Goal: Contribute content: Contribute content

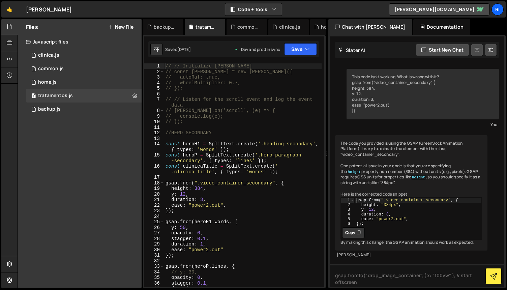
type textarea "const heroP = SplitText.create('.hero_paragraph-secondary', { types: 'lines' });"
click at [231, 159] on div "// // Initialize [PERSON_NAME] // const [PERSON_NAME] = new [PERSON_NAME]({ // …" at bounding box center [242, 180] width 157 height 234
click at [66, 50] on div "1 clinica.js 0" at bounding box center [84, 55] width 116 height 13
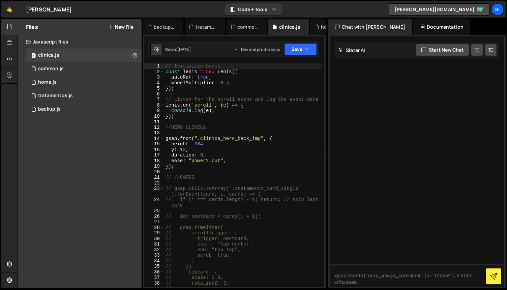
click at [222, 172] on div "// Initialize [PERSON_NAME] const [PERSON_NAME] = new [PERSON_NAME] ({ autoRaf …" at bounding box center [242, 180] width 157 height 234
click at [60, 67] on div "common.js" at bounding box center [51, 69] width 26 height 6
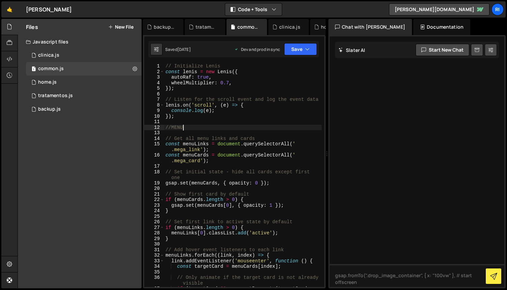
click at [218, 125] on div "// Initialize [PERSON_NAME] const [PERSON_NAME] = new [PERSON_NAME] ({ autoRaf …" at bounding box center [242, 183] width 157 height 240
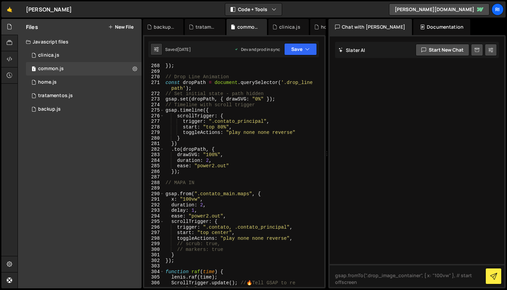
scroll to position [1635, 0]
click at [238, 181] on div "}) ; // Drop Line Animation const dropPath = document . querySelector ( '.drop_…" at bounding box center [242, 180] width 157 height 234
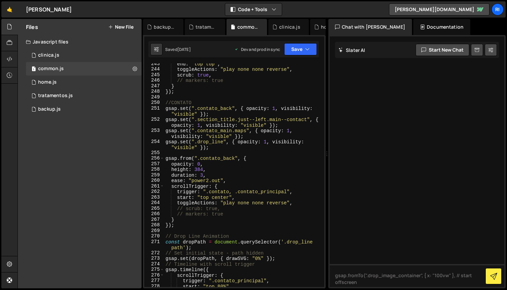
scroll to position [1476, 0]
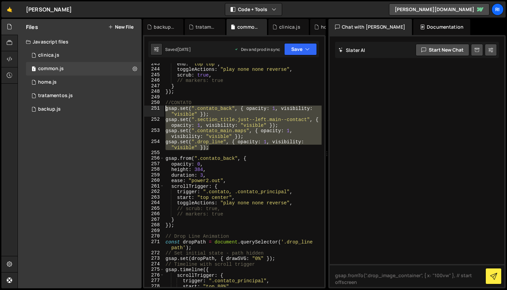
drag, startPoint x: 220, startPoint y: 148, endPoint x: 162, endPoint y: 108, distance: 70.7
click at [162, 108] on div "// MAPA IN 243 244 245 246 247 248 249 250 251 252 253 254 255 256 257 258 259 …" at bounding box center [234, 174] width 180 height 223
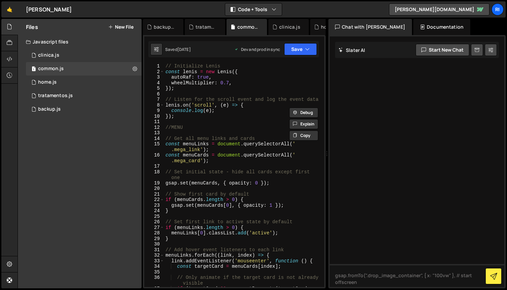
scroll to position [0, 0]
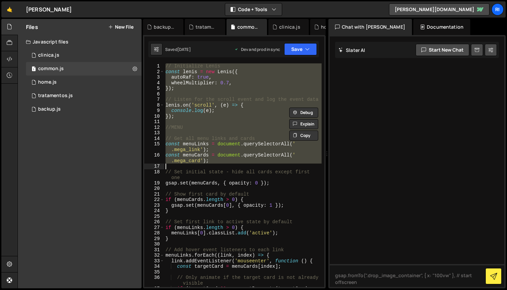
drag, startPoint x: 165, startPoint y: 68, endPoint x: 255, endPoint y: 164, distance: 131.6
click at [255, 164] on div "// Initialize [PERSON_NAME] const [PERSON_NAME] = new [PERSON_NAME] ({ autoRaf …" at bounding box center [242, 183] width 157 height 240
type textarea "const menuCards = document.querySelectorAll('.mega_card');"
click at [226, 165] on div "// Initialize [PERSON_NAME] const [PERSON_NAME] = new [PERSON_NAME] ({ autoRaf …" at bounding box center [242, 174] width 157 height 223
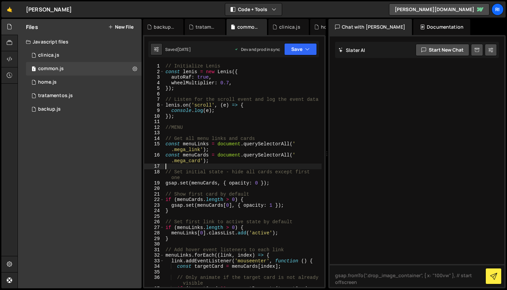
click at [231, 126] on div "// Initialize [PERSON_NAME] const [PERSON_NAME] = new [PERSON_NAME] ({ autoRaf …" at bounding box center [242, 183] width 157 height 240
type textarea "//MENU"
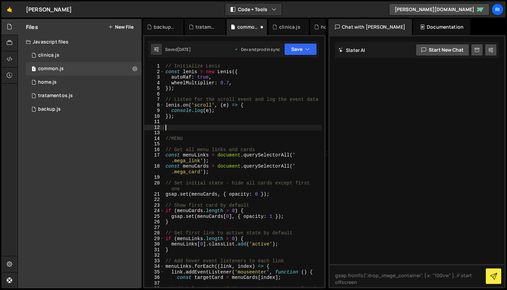
paste textarea "gsap.set(".is--hidden", { opacity: 1, visibility: "visible" });"
type textarea "gsap.set(".is--hidden", { opacity: 1, visibility: "visible" });"
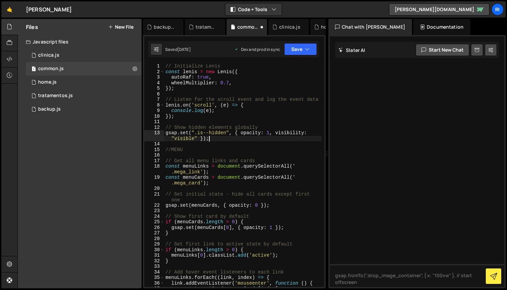
click at [265, 144] on div "// Initialize [PERSON_NAME] const [PERSON_NAME] = new [PERSON_NAME] ({ autoRaf …" at bounding box center [242, 180] width 157 height 234
click at [309, 48] on icon "button" at bounding box center [307, 49] width 5 height 7
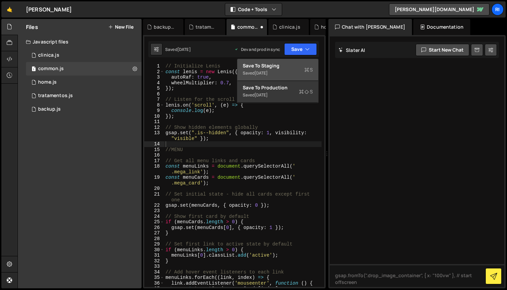
click at [274, 69] on div "Saved [DATE]" at bounding box center [278, 73] width 70 height 8
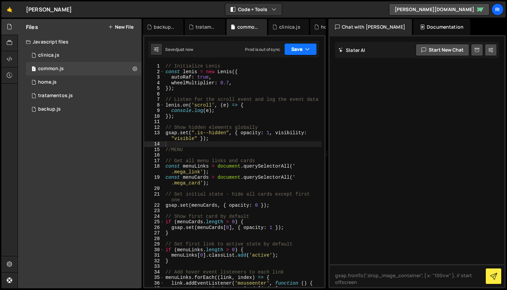
click at [294, 51] on button "Save" at bounding box center [300, 49] width 33 height 12
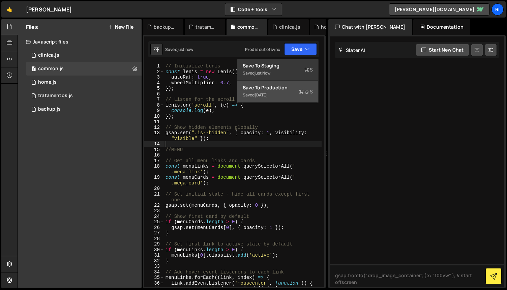
click at [279, 92] on div "Saved [DATE]" at bounding box center [278, 95] width 70 height 8
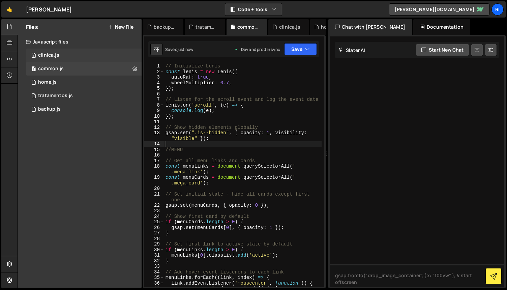
click at [82, 56] on div "1 clinica.js 0" at bounding box center [84, 55] width 116 height 13
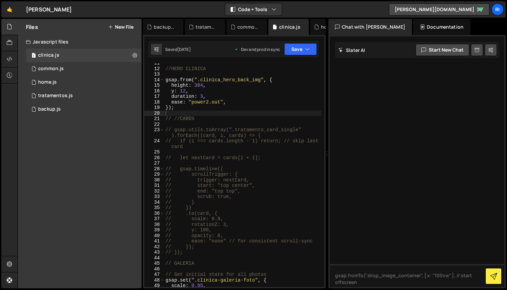
scroll to position [58, 0]
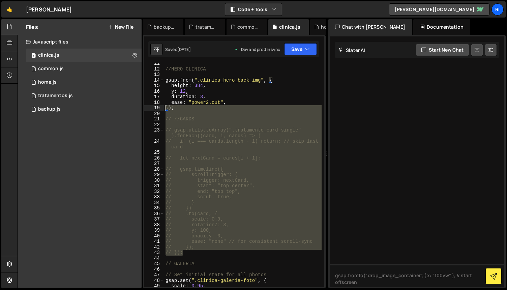
drag, startPoint x: 198, startPoint y: 254, endPoint x: 160, endPoint y: 111, distance: 148.4
click at [160, 111] on div "// }); 11 12 13 14 15 16 17 18 19 20 21 22 23 24 25 26 27 28 29 30 31 32 33 34 …" at bounding box center [234, 174] width 180 height 223
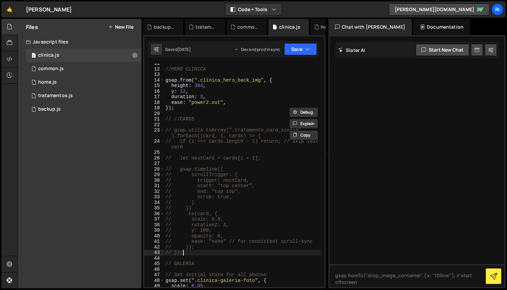
click at [202, 227] on div "//HERO CLINICA gsap . from ( ".clinica_hero_back_img" , { height : 384 , y : 12…" at bounding box center [242, 178] width 157 height 234
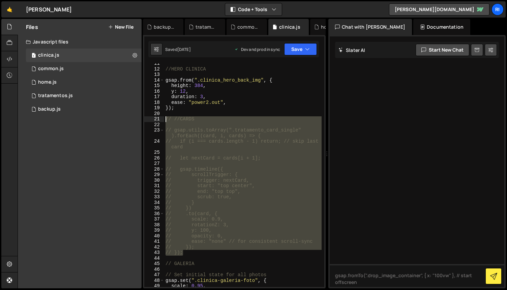
drag, startPoint x: 189, startPoint y: 255, endPoint x: 165, endPoint y: 118, distance: 138.9
click at [165, 118] on div "//HERO CLINICA gsap . from ( ".clinica_hero_back_img" , { height : 384 , y : 12…" at bounding box center [242, 178] width 157 height 234
type textarea "// //CARDS"
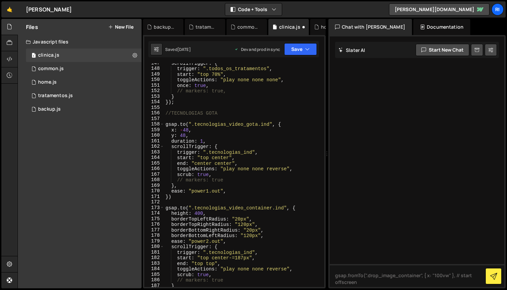
scroll to position [787, 0]
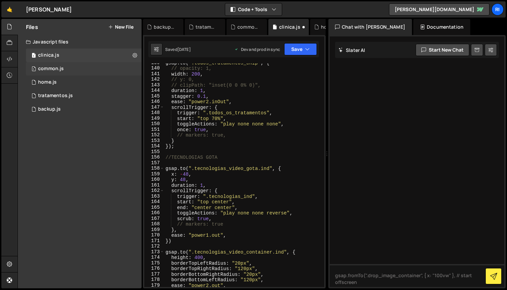
click at [85, 70] on div "1 common.js 0" at bounding box center [84, 68] width 116 height 13
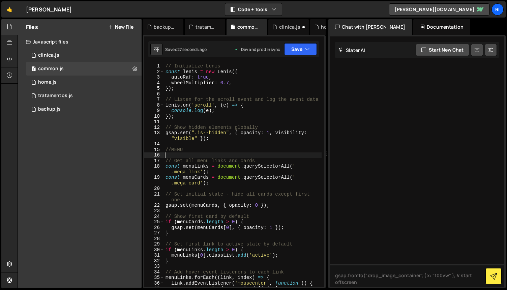
click at [221, 156] on div "// Initialize [PERSON_NAME] const [PERSON_NAME] = new [PERSON_NAME] ({ autoRaf …" at bounding box center [242, 180] width 157 height 234
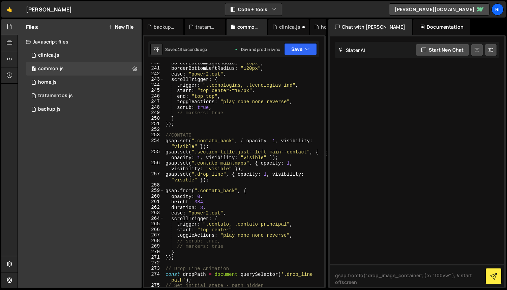
scroll to position [1466, 0]
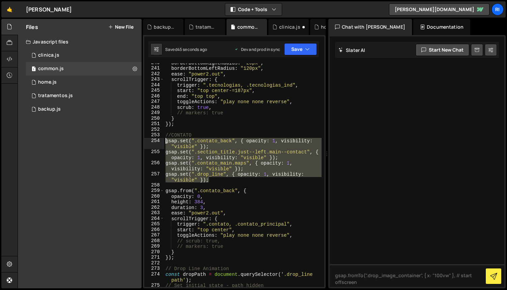
drag, startPoint x: 213, startPoint y: 182, endPoint x: 164, endPoint y: 142, distance: 63.0
click at [164, 142] on div "borderBottomRightRadius : "20px" , borderBottomLeftRadius : "120px" , ease : "p…" at bounding box center [242, 177] width 157 height 234
type textarea "gsap.set(".contato_back", { opacity: 1, visibility: "visible" }); gsap.set(".se…"
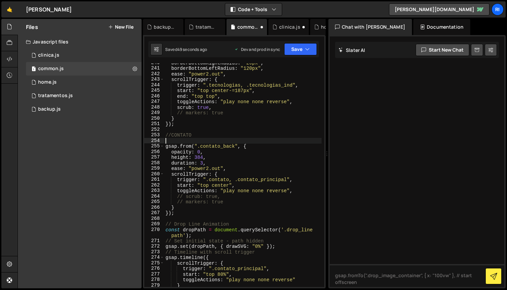
click at [250, 164] on div "borderBottomRightRadius : "20px" , borderBottomLeftRadius : "120px" , ease : "p…" at bounding box center [242, 177] width 157 height 234
click at [251, 136] on div "borderBottomRightRadius : "20px" , borderBottomLeftRadius : "120px" , ease : "p…" at bounding box center [242, 177] width 157 height 234
click at [243, 122] on div "borderBottomRightRadius : "20px" , borderBottomLeftRadius : "120px" , ease : "p…" at bounding box center [242, 177] width 157 height 234
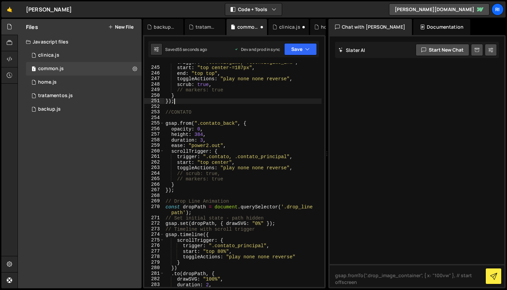
scroll to position [1491, 0]
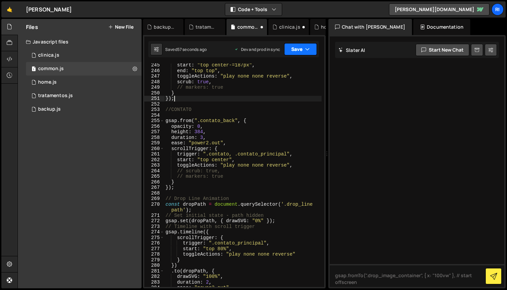
click at [297, 55] on button "Save" at bounding box center [300, 49] width 33 height 12
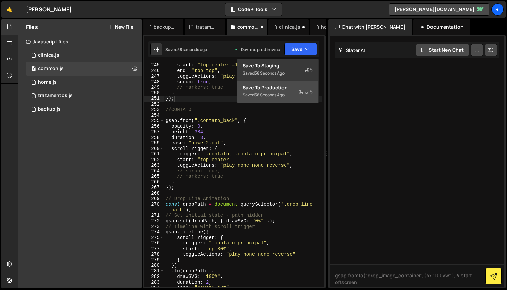
click at [283, 89] on div "Save to Production S" at bounding box center [278, 87] width 70 height 7
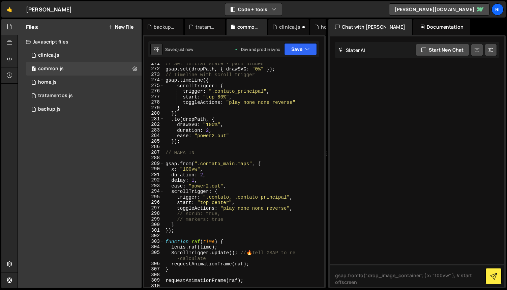
scroll to position [1624, 0]
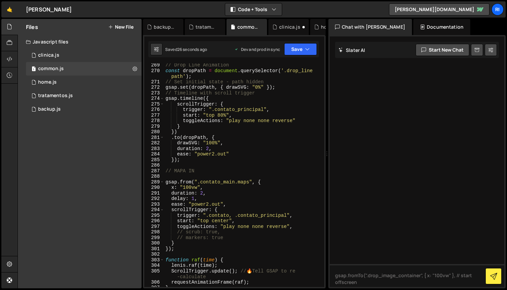
click at [249, 187] on div "// Drop Line Animation const dropPath = document . querySelector ( '.drop_line …" at bounding box center [242, 179] width 157 height 234
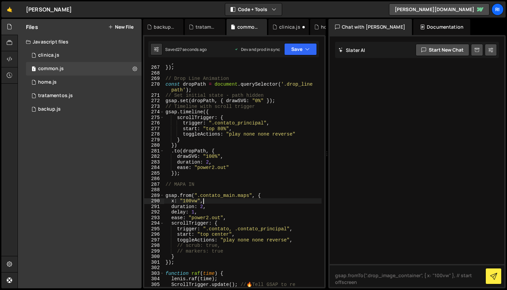
scroll to position [1607, 0]
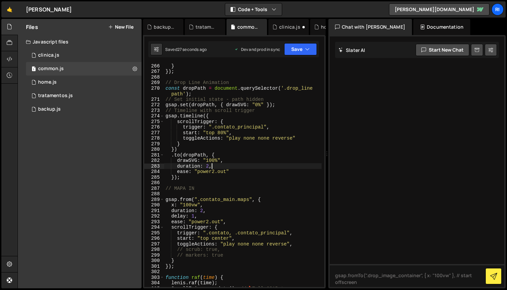
click at [243, 164] on div "} }) ; // Drop Line Animation const dropPath = document . querySelector ( '.dro…" at bounding box center [242, 183] width 157 height 240
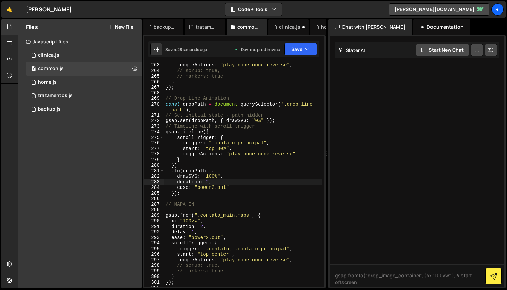
scroll to position [1590, 0]
click at [234, 126] on div "toggleActions : "play none none reverse" , // scrub: true, // markers: true } }…" at bounding box center [242, 180] width 157 height 234
click at [221, 117] on div "toggleActions : "play none none reverse" , // scrub: true, // markers: true } }…" at bounding box center [242, 180] width 157 height 234
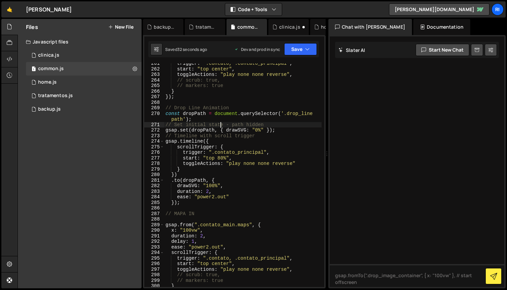
scroll to position [1581, 0]
click at [247, 118] on div "trigger : ".contato, .contato_principal" , start : "top center" , toggleActions…" at bounding box center [242, 178] width 157 height 234
click at [275, 125] on div "trigger : ".contato, .contato_principal" , start : "top center" , toggleActions…" at bounding box center [242, 178] width 157 height 234
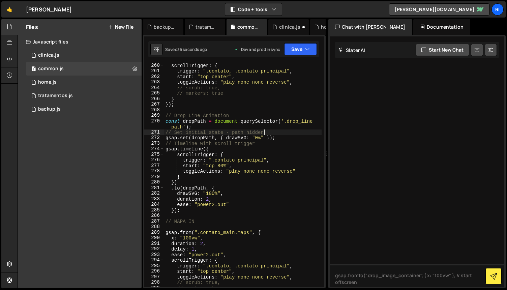
scroll to position [1569, 0]
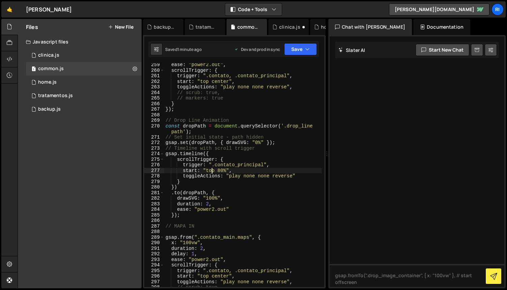
click at [212, 172] on div "ease : "power2.out" , scrollTrigger : { trigger : ".contato, .contato_principal…" at bounding box center [242, 179] width 157 height 234
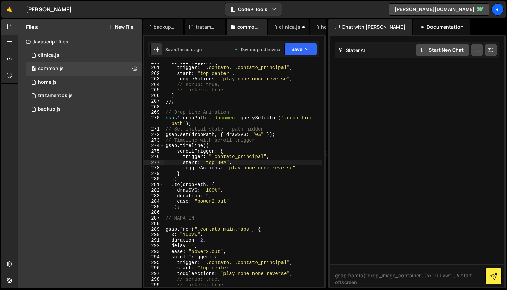
scroll to position [1572, 0]
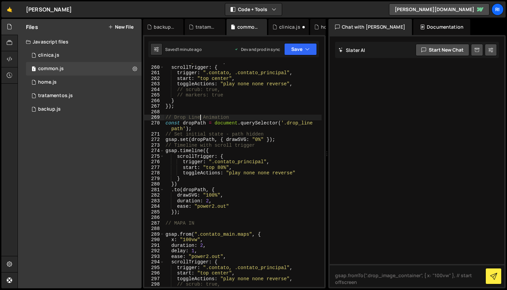
click at [200, 115] on div "ease : "power2.out" , scrollTrigger : { trigger : ".contato, .contato_principal…" at bounding box center [242, 176] width 157 height 234
click at [185, 117] on div "ease : "power2.out" , scrollTrigger : { trigger : ".contato, .contato_principal…" at bounding box center [242, 176] width 157 height 234
click at [209, 155] on div "ease : "power2.out" , scrollTrigger : { trigger : ".contato, .contato_principal…" at bounding box center [242, 176] width 157 height 234
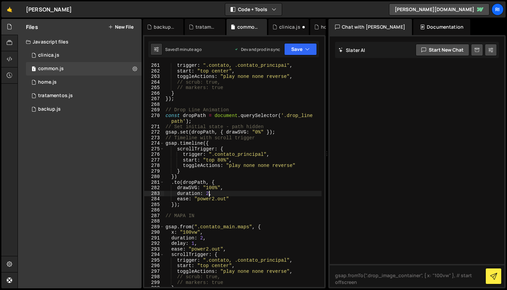
click at [208, 195] on div "trigger : ".contato, .contato_principal" , start : "top center" , toggleActions…" at bounding box center [242, 180] width 157 height 234
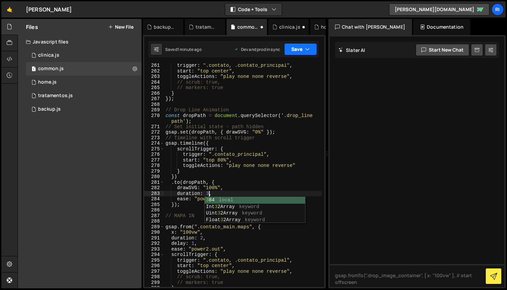
type textarea "duration: 3,"
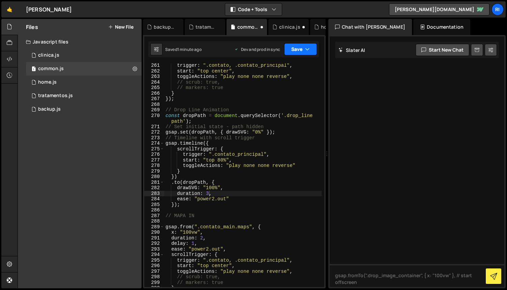
click at [293, 49] on button "Save" at bounding box center [300, 49] width 33 height 12
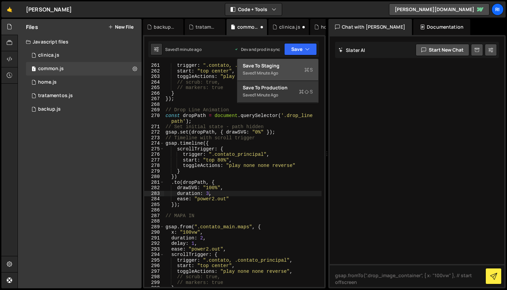
click at [283, 68] on div "Save to Staging S" at bounding box center [278, 65] width 70 height 7
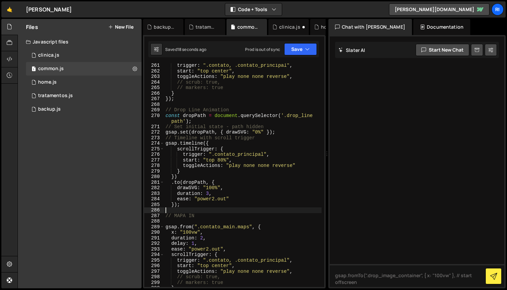
scroll to position [0, 0]
click at [205, 209] on div "trigger : ".contato, .contato_principal" , start : "top center" , toggleActions…" at bounding box center [242, 180] width 157 height 234
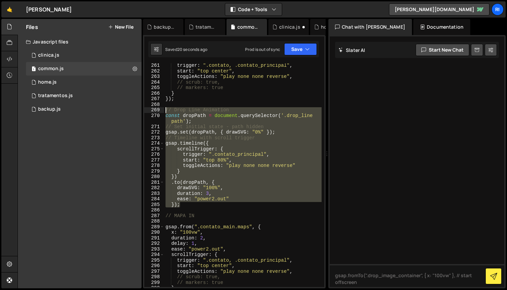
drag, startPoint x: 191, startPoint y: 205, endPoint x: 161, endPoint y: 111, distance: 99.5
click at [161, 111] on div "261 262 263 264 265 266 267 268 269 270 271 272 273 274 275 276 277 278 279 280…" at bounding box center [234, 174] width 180 height 223
click at [251, 196] on div "trigger : ".contato, .contato_principal" , start : "top center" , toggleActions…" at bounding box center [242, 174] width 157 height 223
type textarea "duration: 3,"
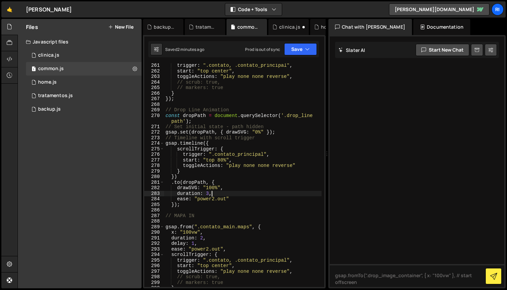
click at [207, 212] on div "trigger : ".contato, .contato_principal" , start : "top center" , toggleActions…" at bounding box center [242, 180] width 157 height 234
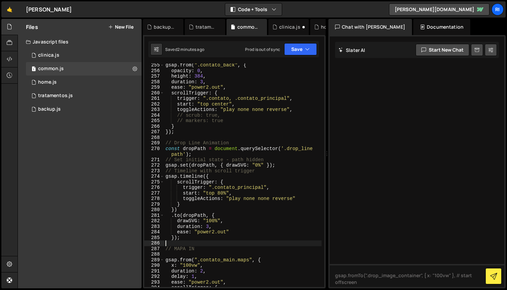
scroll to position [1546, 0]
click at [258, 165] on div "gsap . from ( ".contato_back" , { opacity : 0 , height : 384 , duration : 3 , e…" at bounding box center [242, 179] width 157 height 234
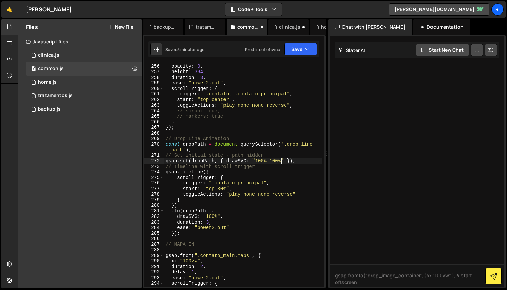
scroll to position [1553, 0]
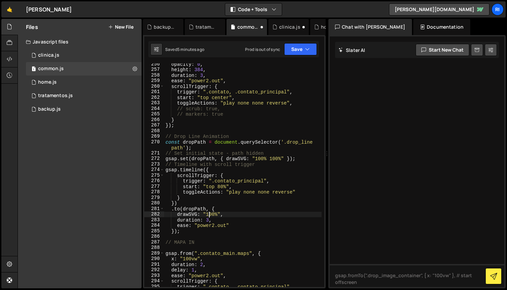
click at [208, 214] on div "opacity : 0 , height : 384 , duration : 3 , ease : "power2.out" , scrollTrigger…" at bounding box center [242, 178] width 157 height 234
click at [298, 48] on button "Save" at bounding box center [300, 49] width 33 height 12
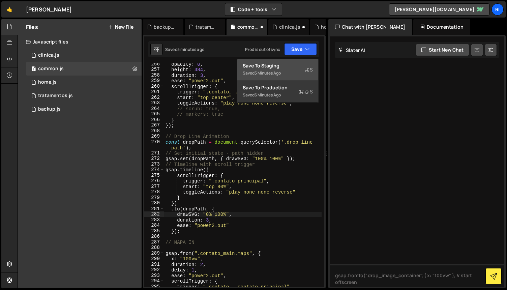
click at [280, 68] on div "Save to Staging S" at bounding box center [278, 65] width 70 height 7
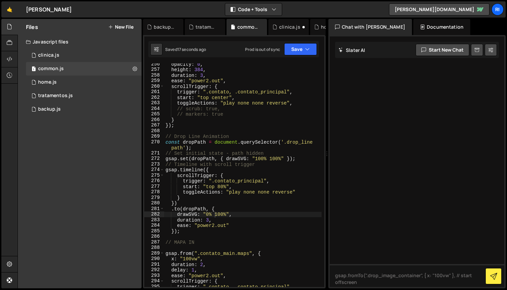
click at [261, 157] on div "opacity : 0 , height : 384 , duration : 3 , ease : "power2.out" , scrollTrigger…" at bounding box center [242, 178] width 157 height 234
click at [298, 54] on button "Save" at bounding box center [300, 49] width 33 height 12
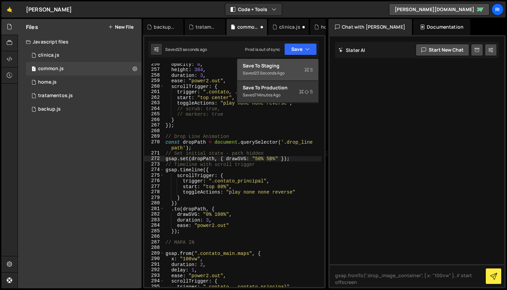
click at [285, 67] on div "Save to Staging S" at bounding box center [278, 65] width 70 height 7
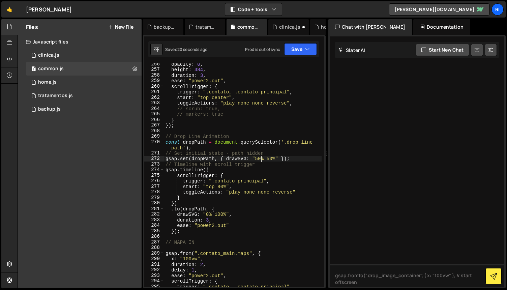
click at [260, 160] on div "opacity : 0 , height : 384 , duration : 3 , ease : "power2.out" , scrollTrigger…" at bounding box center [242, 178] width 157 height 234
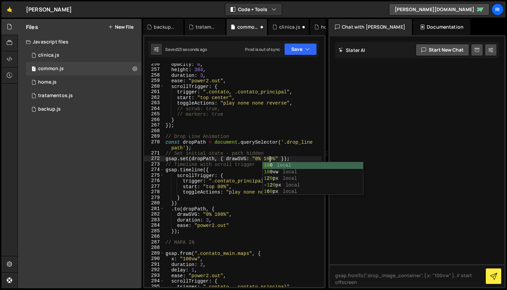
click at [216, 190] on div "opacity : 0 , height : 384 , duration : 3 , ease : "power2.out" , scrollTrigger…" at bounding box center [242, 178] width 157 height 234
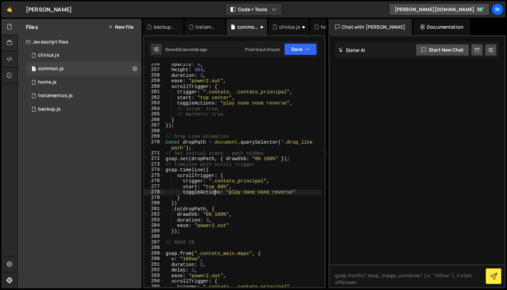
click at [209, 215] on div "opacity : 0 , height : 384 , duration : 3 , ease : "power2.out" , scrollTrigger…" at bounding box center [242, 178] width 157 height 234
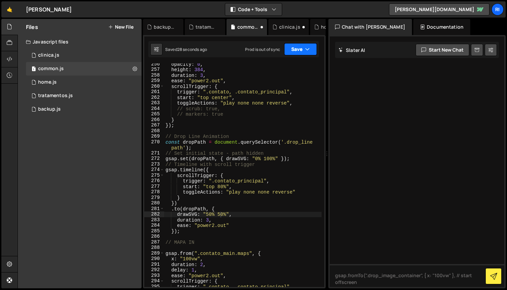
click at [297, 52] on button "Save" at bounding box center [300, 49] width 33 height 12
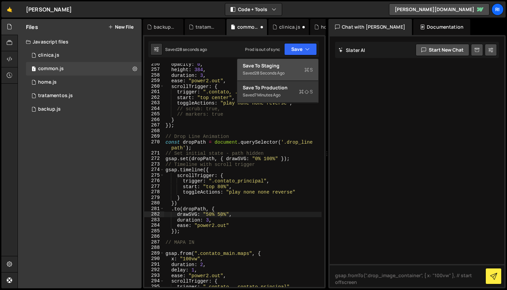
click at [289, 64] on div "Save to Staging S" at bounding box center [278, 65] width 70 height 7
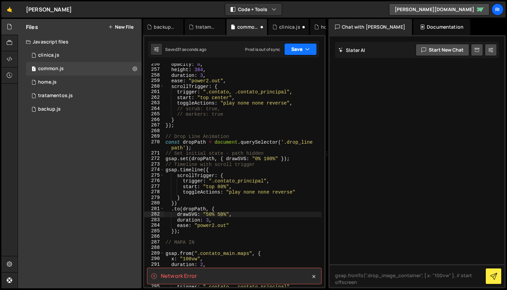
click at [298, 50] on button "Save" at bounding box center [300, 49] width 33 height 12
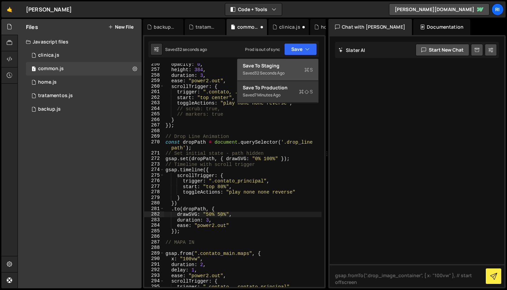
click at [280, 72] on div "32 seconds ago" at bounding box center [269, 73] width 30 height 6
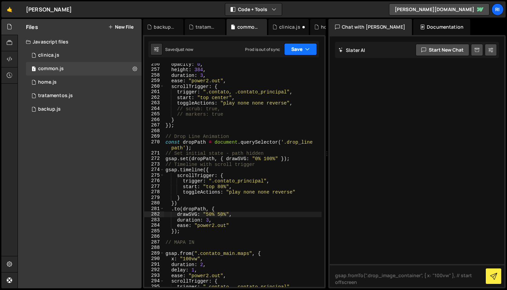
click at [290, 50] on button "Save" at bounding box center [300, 49] width 33 height 12
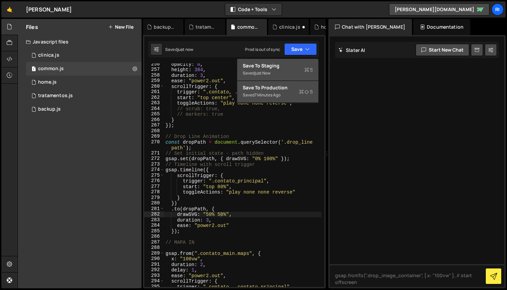
click at [271, 95] on div "7 minutes ago" at bounding box center [267, 95] width 26 height 6
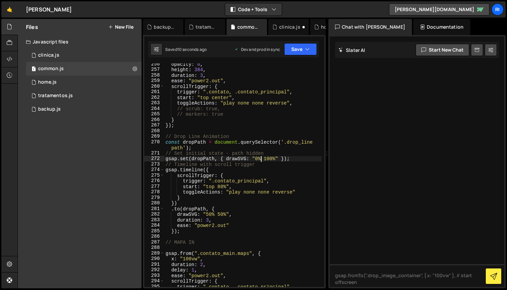
click at [262, 159] on div "opacity : 0 , height : 384 , duration : 3 , ease : "power2.out" , scrollTrigger…" at bounding box center [242, 178] width 157 height 234
click at [212, 214] on div "opacity : 0 , height : 384 , duration : 3 , ease : "power2.out" , scrollTrigger…" at bounding box center [242, 178] width 157 height 234
click at [276, 167] on div "opacity : 0 , height : 384 , duration : 3 , ease : "power2.out" , scrollTrigger…" at bounding box center [242, 178] width 157 height 234
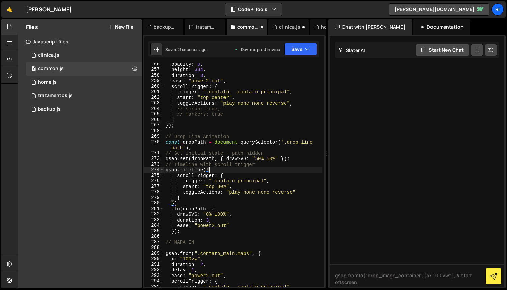
scroll to position [0, 3]
click at [297, 47] on button "Save" at bounding box center [300, 49] width 33 height 12
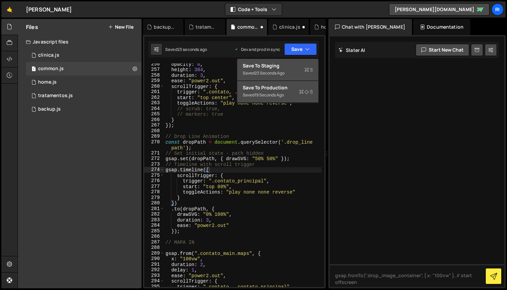
click at [279, 66] on div "Save to Staging S" at bounding box center [278, 65] width 70 height 7
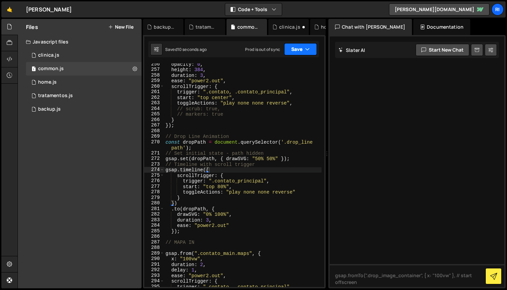
click at [298, 49] on button "Save" at bounding box center [300, 49] width 33 height 12
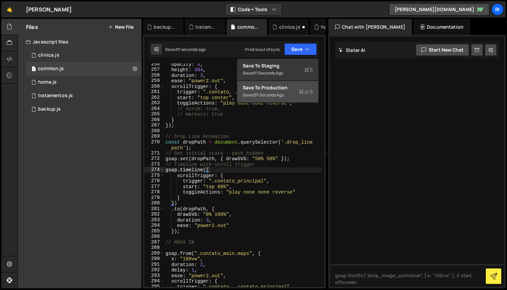
click at [280, 97] on div "31 seconds ago" at bounding box center [268, 95] width 29 height 6
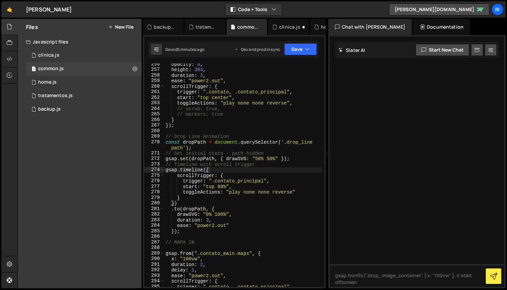
type textarea "// Timeline with scroll trigger"
click at [198, 163] on div "opacity : 0 , height : 384 , duration : 3 , ease : "power2.out" , scrollTrigger…" at bounding box center [242, 178] width 157 height 234
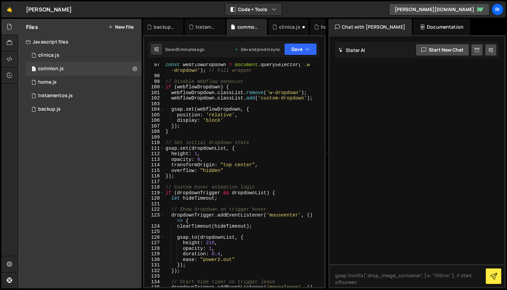
scroll to position [604, 0]
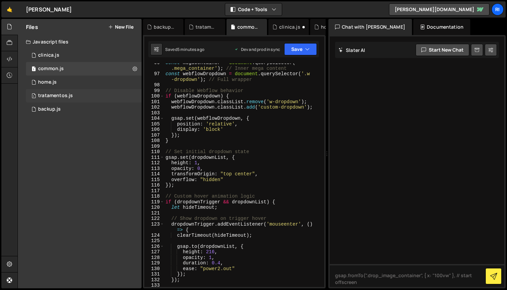
click at [56, 93] on div "tratamentos.js" at bounding box center [55, 96] width 35 height 6
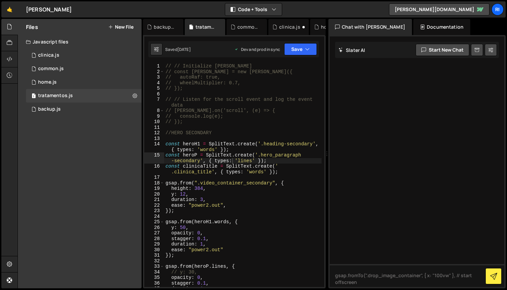
scroll to position [13, 0]
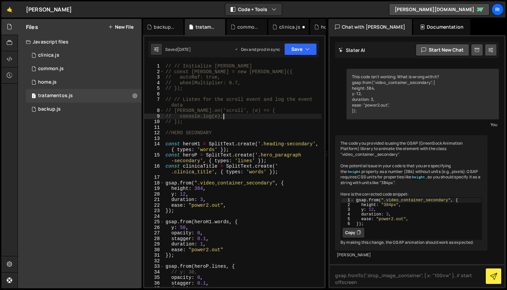
click at [245, 117] on div "// // Initialize [PERSON_NAME] // const [PERSON_NAME] = new [PERSON_NAME]({ // …" at bounding box center [242, 180] width 157 height 234
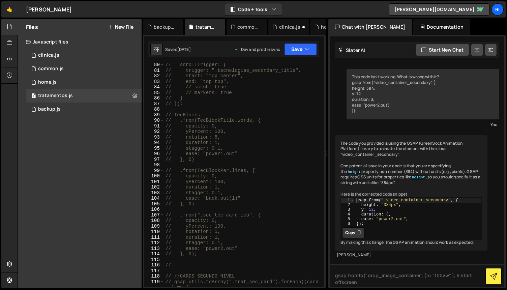
scroll to position [496, 0]
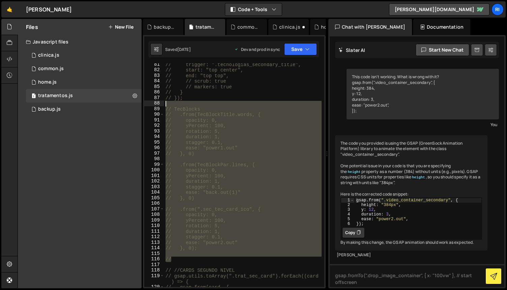
drag, startPoint x: 177, startPoint y: 257, endPoint x: 165, endPoint y: 104, distance: 153.4
click at [165, 104] on div "// trigger: ".tecnologias_secondary_title", // start: "top center", // end: "to…" at bounding box center [242, 179] width 157 height 234
type textarea "TecBlocks"
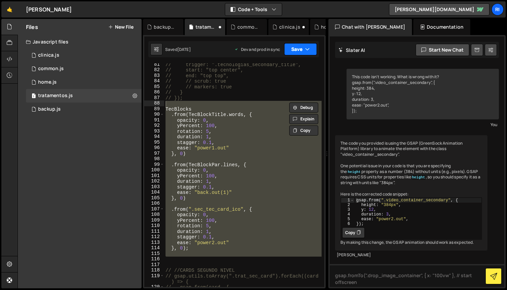
click at [302, 45] on button "Save" at bounding box center [300, 49] width 33 height 12
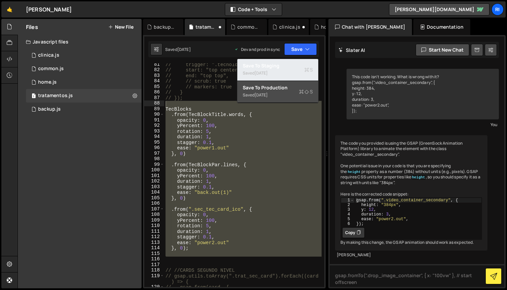
click at [267, 71] on div "[DATE]" at bounding box center [260, 73] width 13 height 6
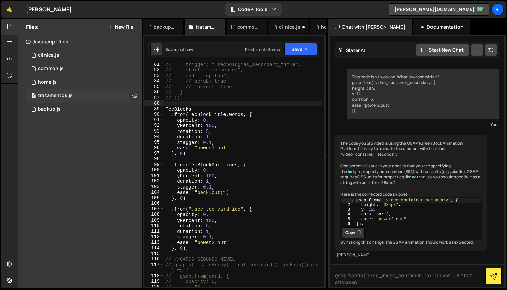
click at [135, 97] on icon at bounding box center [134, 95] width 5 height 6
type input "tratamentos"
radio input "true"
checkbox input "true"
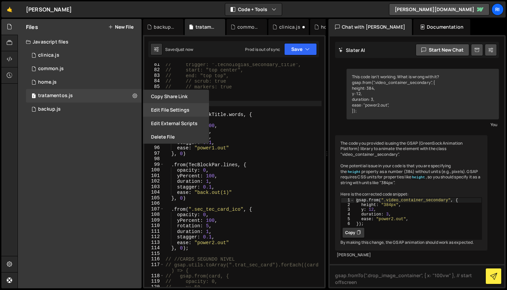
click at [171, 112] on button "Edit File Settings" at bounding box center [176, 109] width 66 height 13
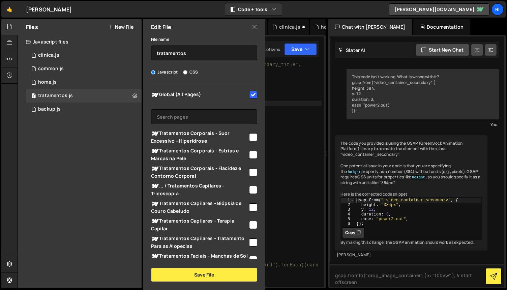
click at [254, 28] on icon at bounding box center [254, 26] width 5 height 7
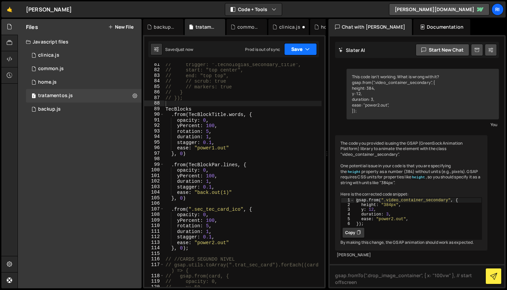
click at [301, 50] on button "Save" at bounding box center [300, 49] width 33 height 12
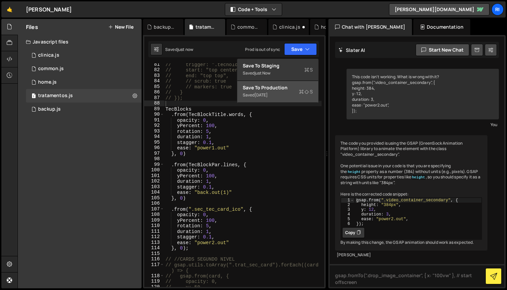
click at [267, 93] on div "[DATE]" at bounding box center [260, 95] width 13 height 6
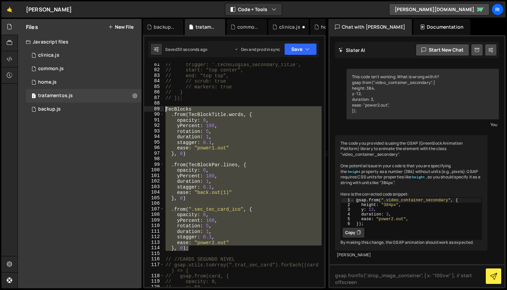
drag, startPoint x: 190, startPoint y: 250, endPoint x: 164, endPoint y: 108, distance: 143.6
click at [164, 108] on div "// trigger: ".tecnologias_secondary_title", // start: "top center", // end: "to…" at bounding box center [242, 179] width 157 height 234
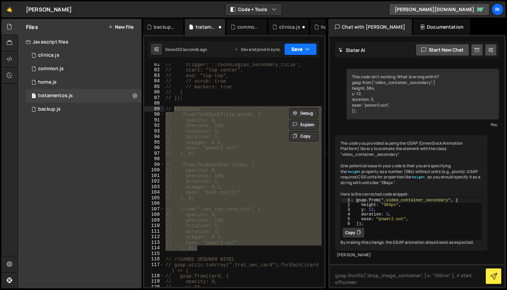
click at [297, 53] on button "Save" at bounding box center [300, 49] width 33 height 12
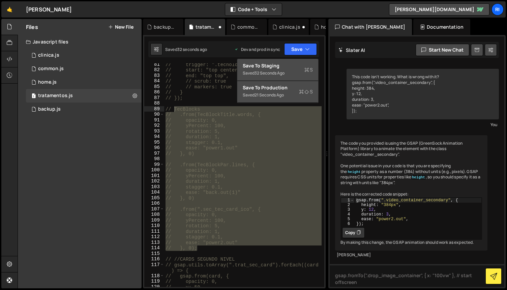
click at [286, 64] on div "Save to Staging S" at bounding box center [278, 65] width 70 height 7
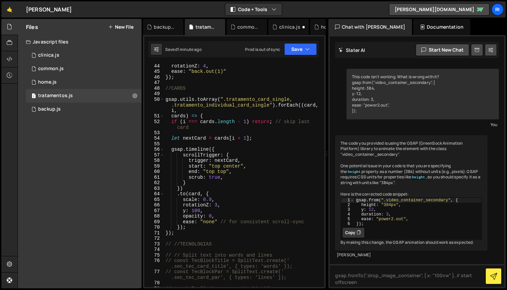
scroll to position [256, 0]
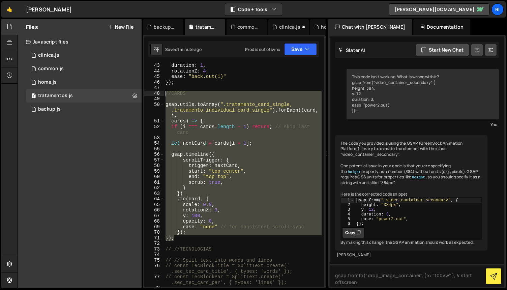
drag, startPoint x: 181, startPoint y: 239, endPoint x: 157, endPoint y: 92, distance: 148.8
click at [157, 92] on div "}); 43 44 45 46 47 48 49 50 51 52 53 54 55 56 57 58 59 60 61 62 63 64 65 66 67 …" at bounding box center [234, 174] width 180 height 223
click at [269, 121] on div "duration : 1 , rotationZ : 4 , ease : "back.out(1)" }) ; //CARDS gsap . utils .…" at bounding box center [242, 174] width 157 height 223
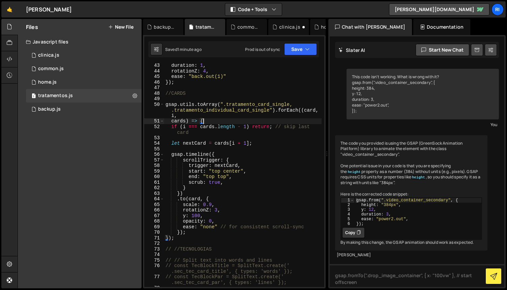
click at [269, 111] on div "duration : 1 , rotationZ : 4 , ease : "back.out(1)" }) ; //CARDS gsap . utils .…" at bounding box center [242, 180] width 157 height 234
paste textarea "tecnologias_card"
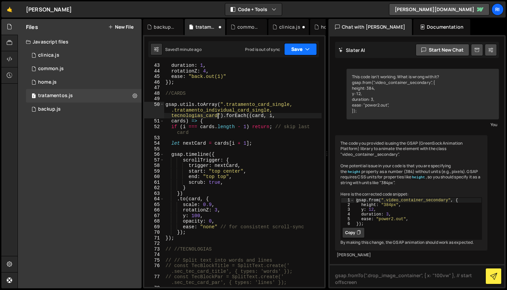
click at [295, 51] on button "Save" at bounding box center [300, 49] width 33 height 12
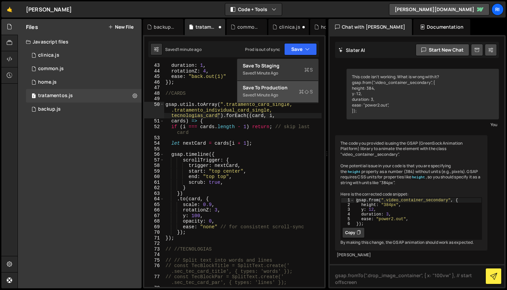
click at [283, 85] on div "Save to Production S" at bounding box center [278, 87] width 70 height 7
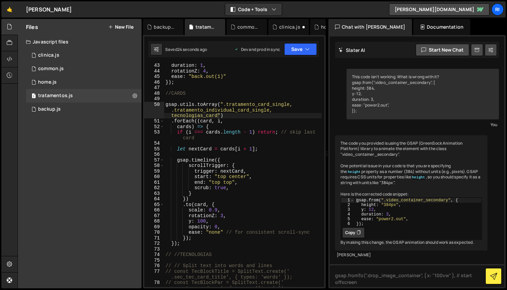
click at [172, 118] on div "duration : 1 , rotationZ : 4 , ease : "back.out(1)" }) ; //CARDS gsap . utils .…" at bounding box center [242, 180] width 157 height 234
type textarea "gsap.utils.toArray(".tratamento_card_single, .tratamento_individual_card_single…"
click at [294, 46] on button "Save" at bounding box center [300, 49] width 33 height 12
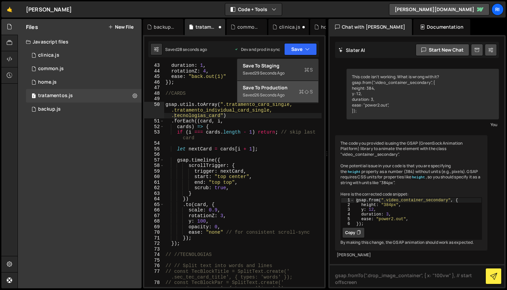
click at [283, 89] on div "Save to Production S" at bounding box center [278, 87] width 70 height 7
